Goal: Task Accomplishment & Management: Use online tool/utility

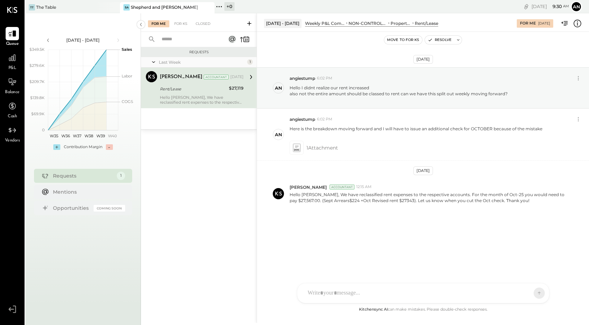
click at [251, 25] on icon at bounding box center [249, 23] width 7 height 7
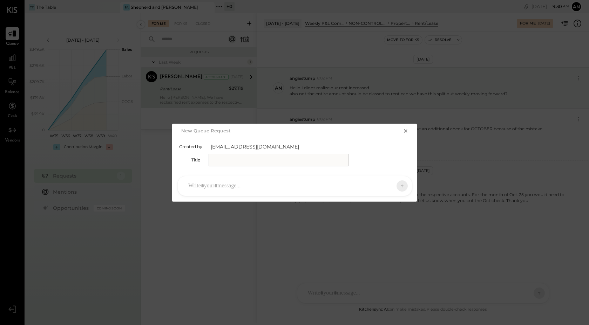
click at [312, 62] on div "New Queue Request Created by [EMAIL_ADDRESS][DOMAIN_NAME] Title RS [PERSON_NAME…" at bounding box center [294, 162] width 589 height 325
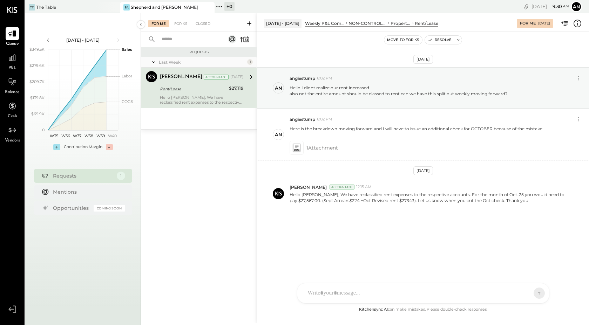
click at [248, 25] on icon at bounding box center [249, 23] width 7 height 7
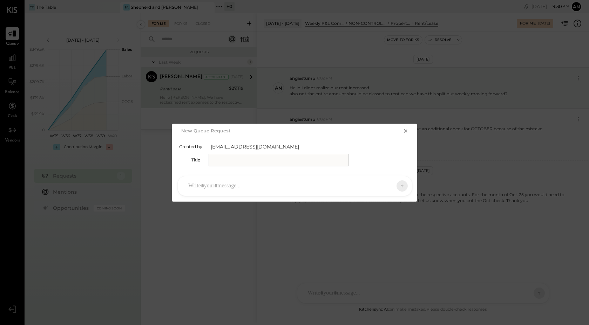
click at [250, 158] on input "text" at bounding box center [279, 160] width 140 height 13
type input "**********"
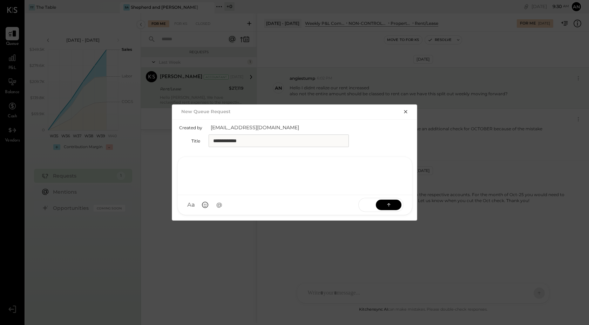
click at [238, 186] on div at bounding box center [295, 175] width 220 height 28
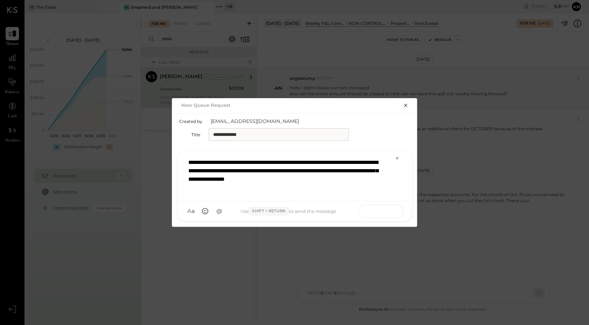
click at [386, 211] on icon at bounding box center [388, 210] width 7 height 7
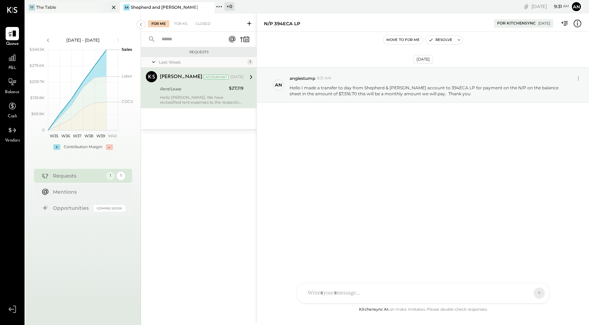
click at [94, 6] on div "TT The Table" at bounding box center [67, 7] width 84 height 6
